Goal: Information Seeking & Learning: Learn about a topic

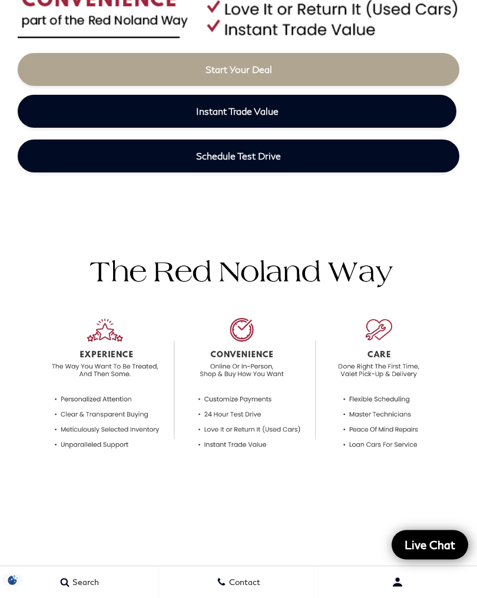
scroll to position [697, 0]
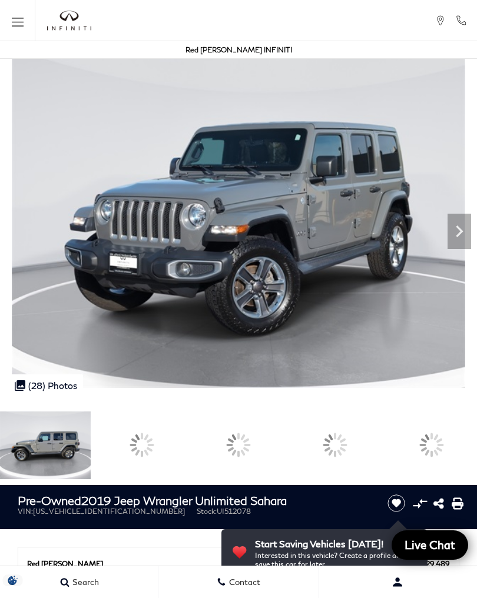
click at [457, 412] on div at bounding box center [431, 446] width 91 height 68
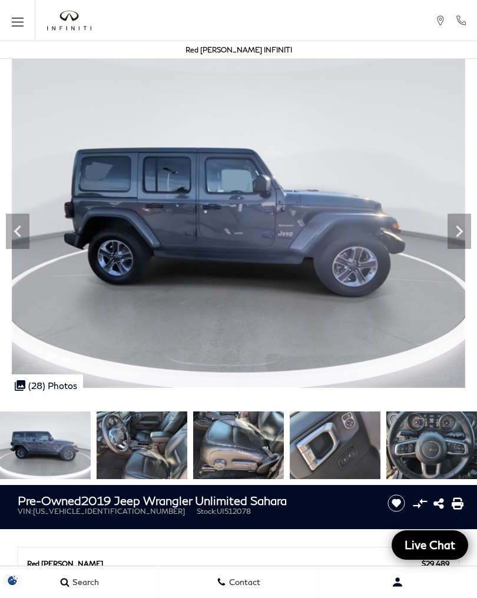
click at [477, 383] on img at bounding box center [238, 218] width 477 height 340
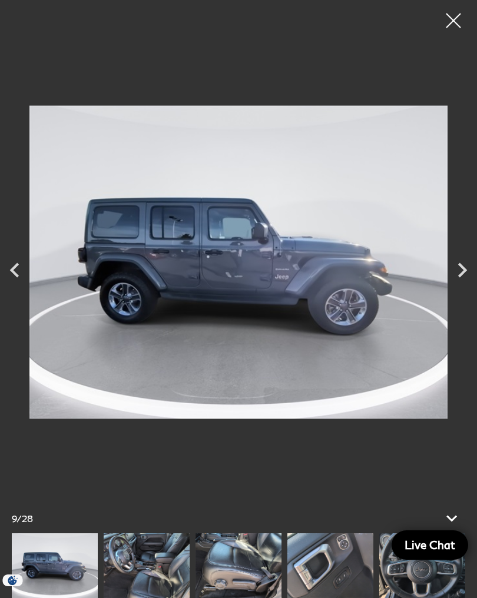
click at [458, 29] on div at bounding box center [453, 20] width 29 height 29
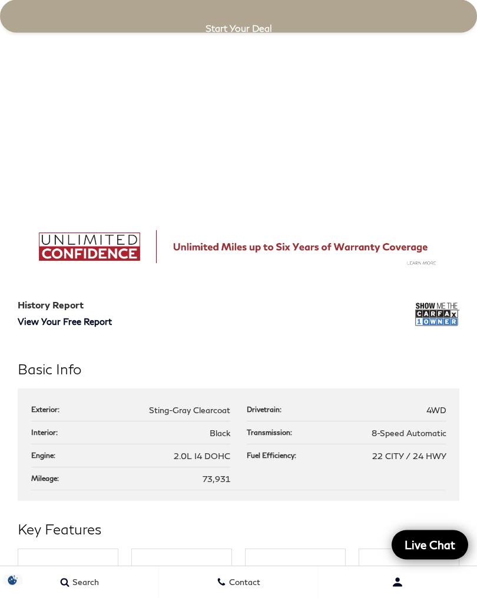
scroll to position [1272, 0]
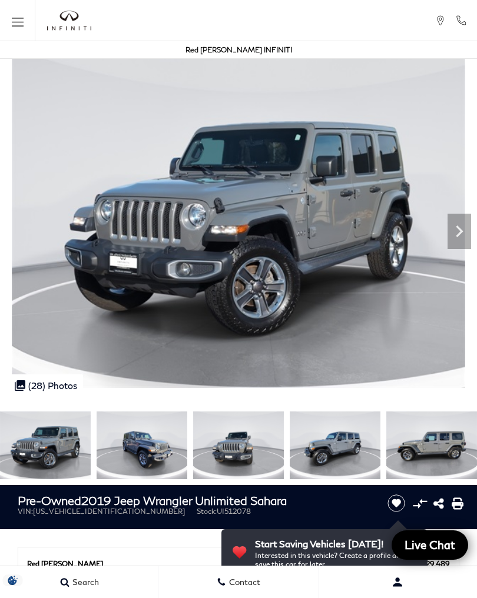
click at [468, 369] on img at bounding box center [238, 218] width 477 height 340
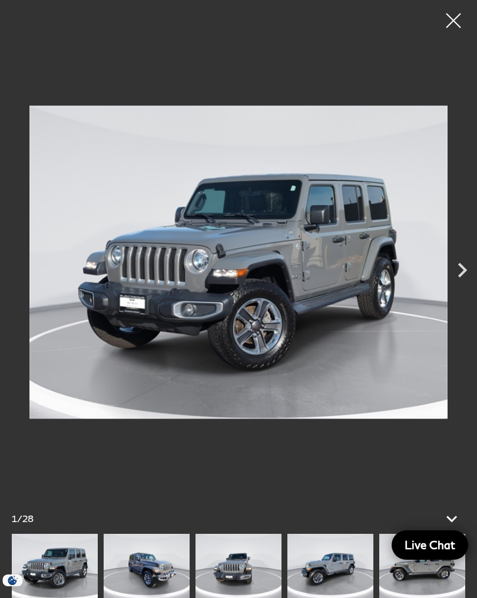
click at [459, 18] on div at bounding box center [453, 20] width 29 height 29
